Goal: Task Accomplishment & Management: Manage account settings

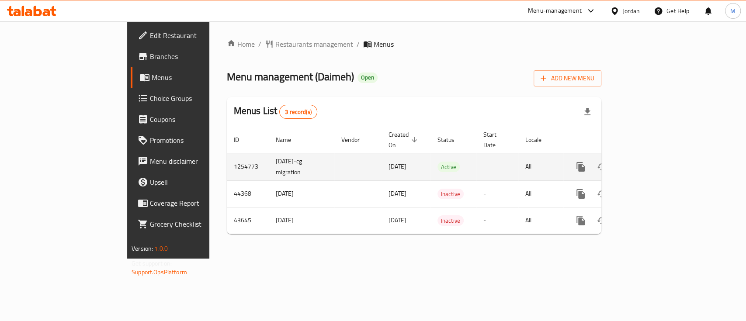
click at [648, 163] on icon "enhanced table" at bounding box center [644, 167] width 8 height 8
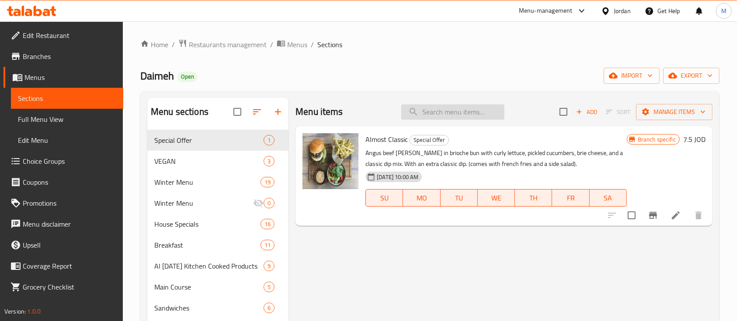
click at [439, 116] on input "search" at bounding box center [452, 111] width 103 height 15
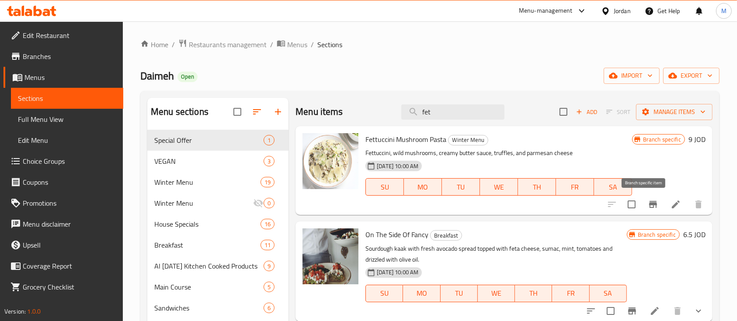
type input "fet"
click at [648, 207] on icon "Branch-specific-item" at bounding box center [653, 204] width 10 height 10
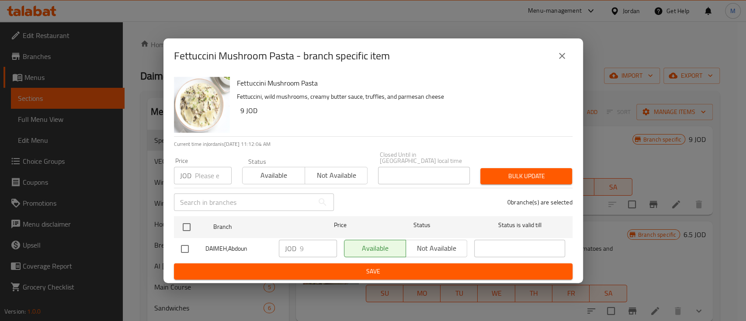
click at [187, 243] on input "checkbox" at bounding box center [185, 249] width 18 height 18
checkbox input "true"
click at [314, 245] on input "9" at bounding box center [318, 248] width 37 height 17
type input "9.5"
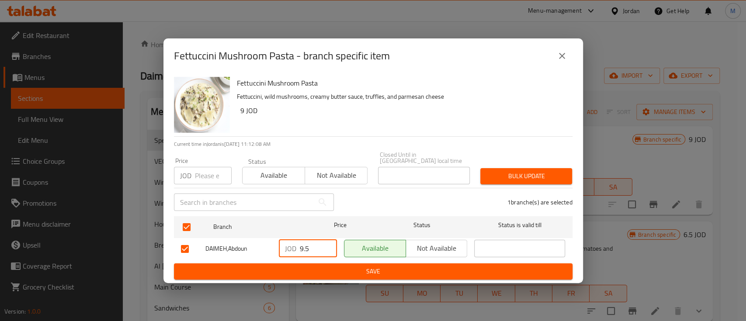
click at [327, 271] on span "Save" at bounding box center [373, 271] width 385 height 11
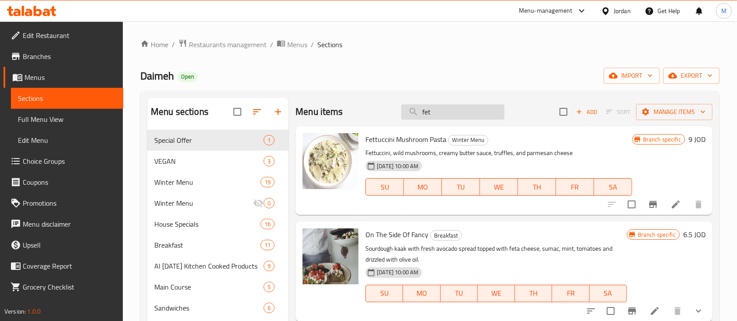
click at [463, 112] on input "fet" at bounding box center [452, 111] width 103 height 15
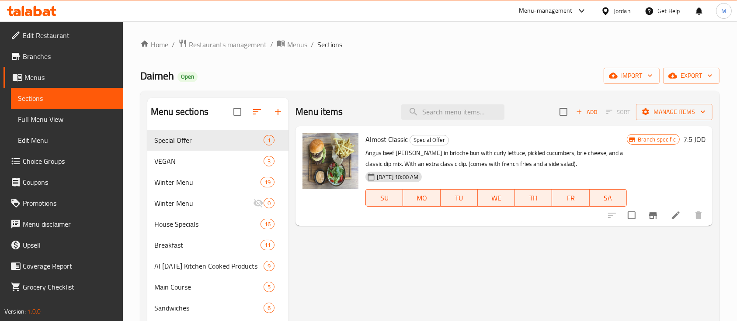
click at [534, 7] on div "Menu-management" at bounding box center [546, 11] width 54 height 10
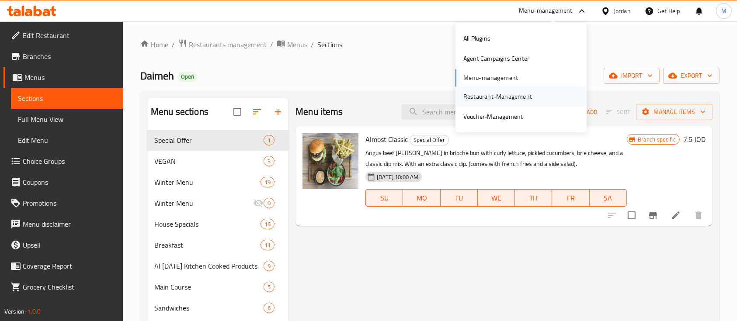
click at [503, 96] on div "Restaurant-Management" at bounding box center [497, 97] width 69 height 10
